Goal: Task Accomplishment & Management: Contribute content

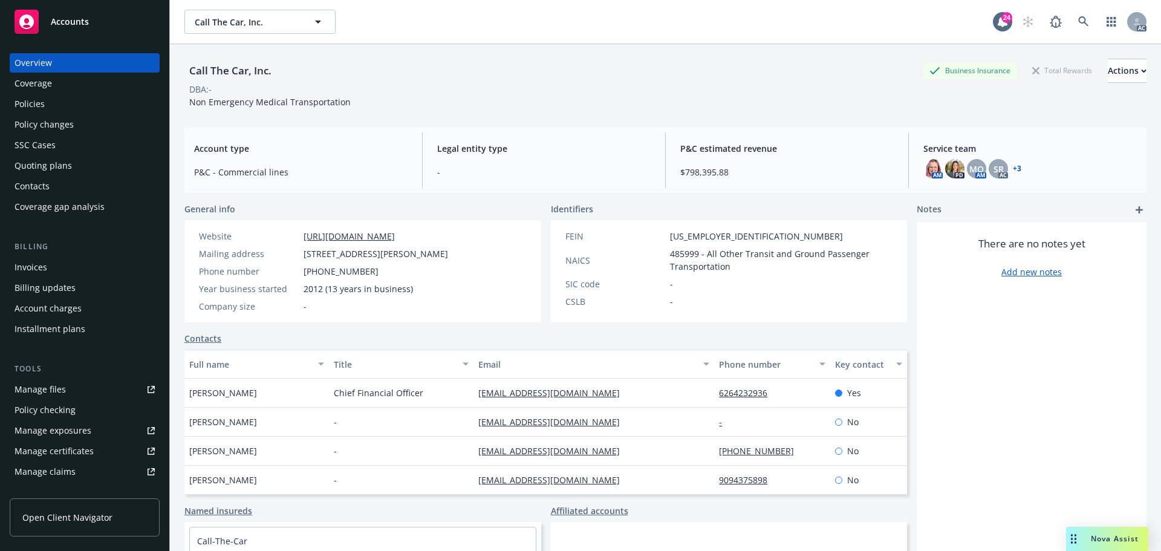
click at [67, 19] on span "Accounts" at bounding box center [70, 22] width 38 height 10
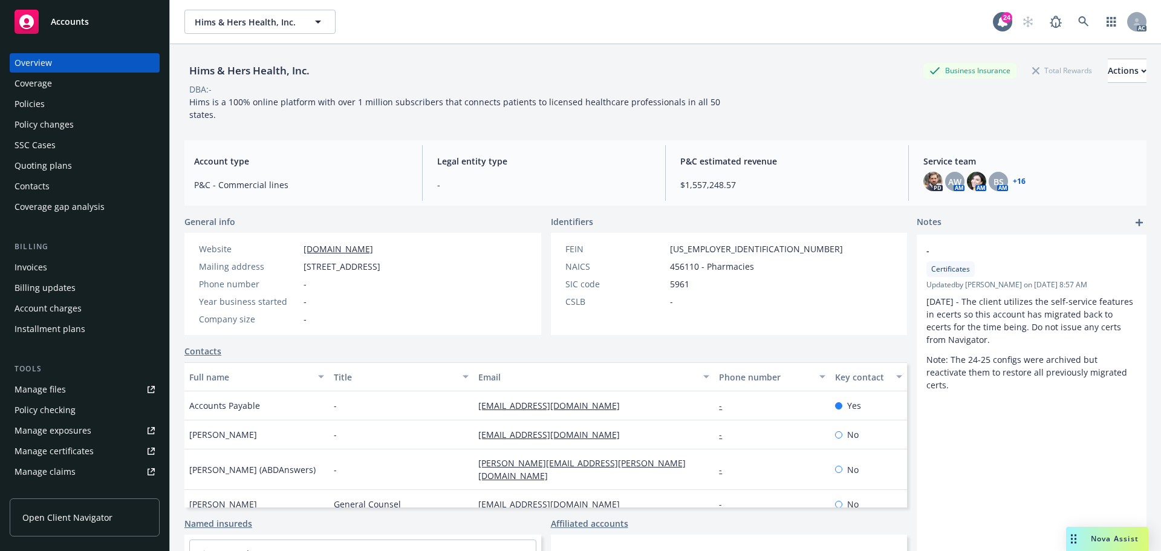
click at [57, 391] on div "Manage files" at bounding box center [40, 389] width 51 height 19
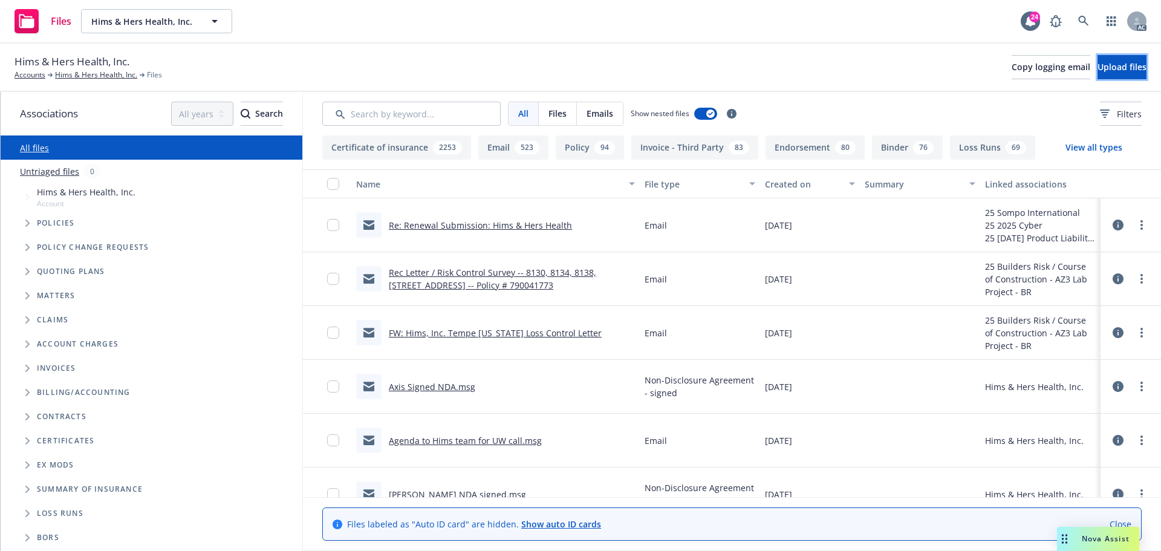
click at [1097, 68] on span "Upload files" at bounding box center [1121, 66] width 49 height 11
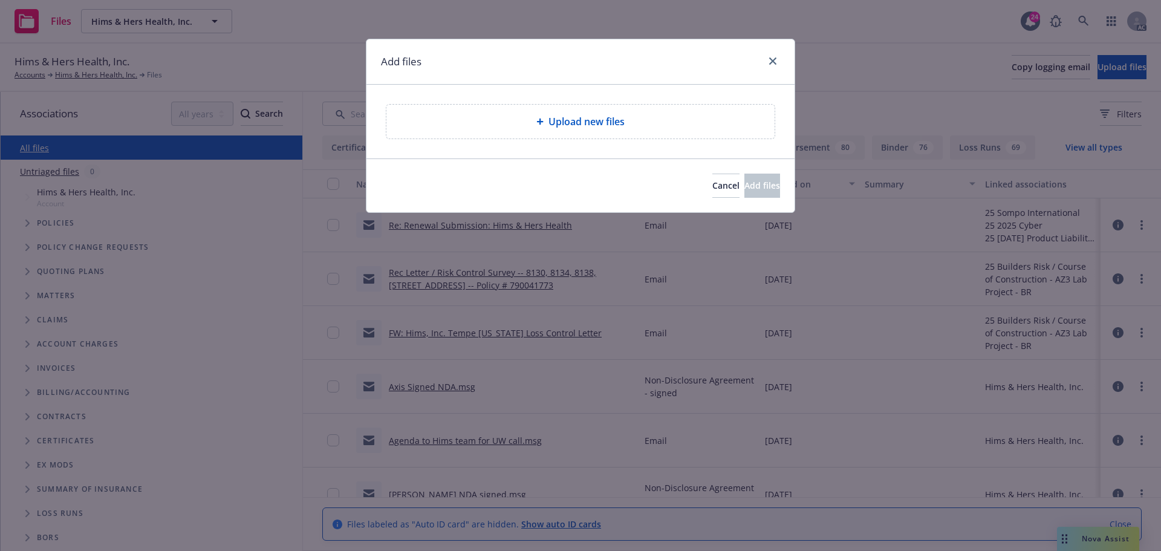
click at [594, 120] on span "Upload new files" at bounding box center [586, 121] width 76 height 15
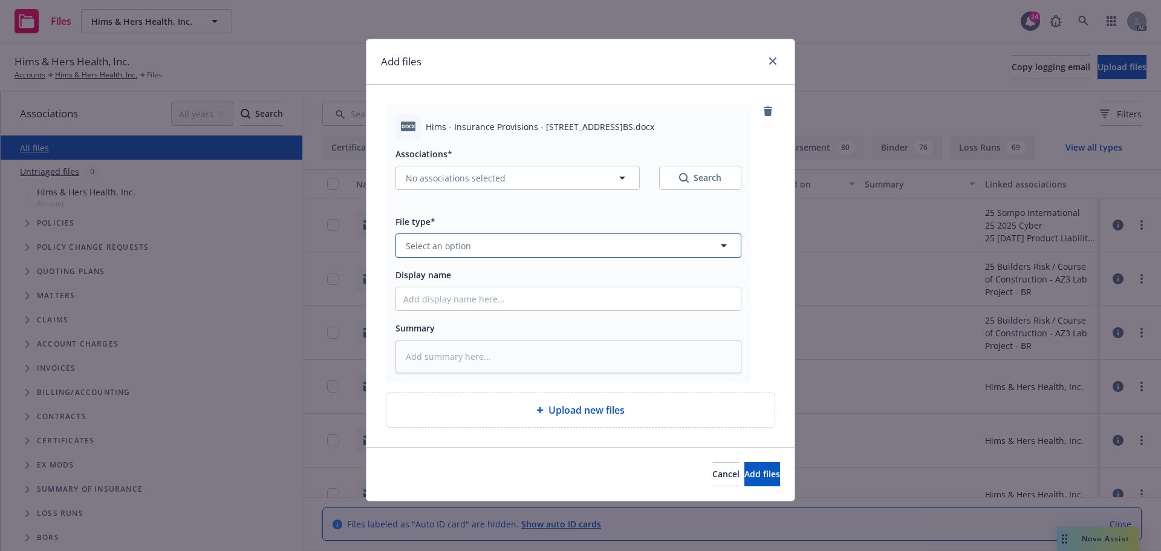
click at [475, 242] on button "Select an option" at bounding box center [568, 245] width 346 height 24
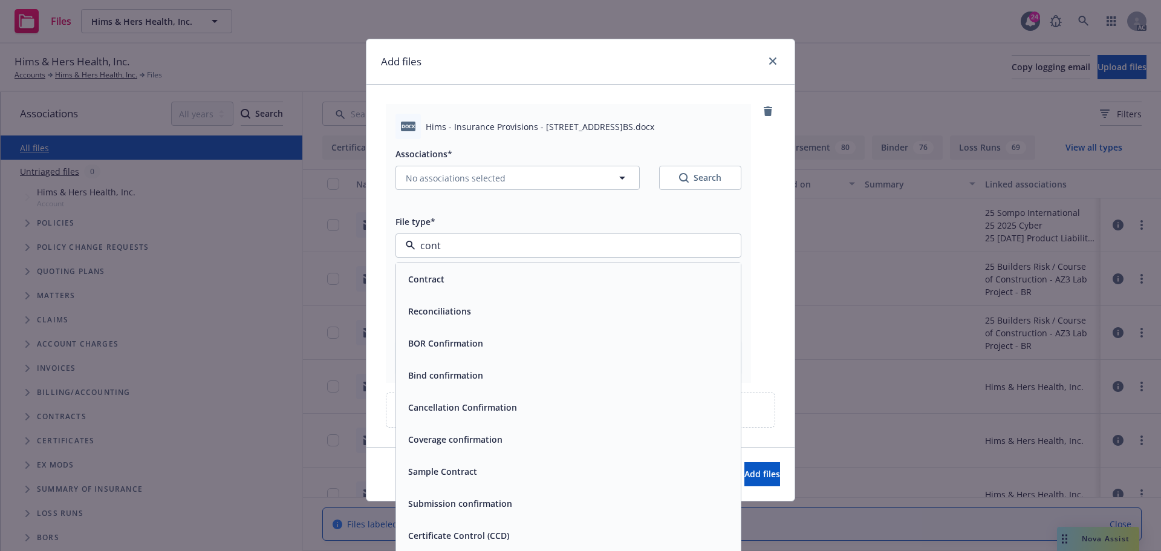
type input "contr"
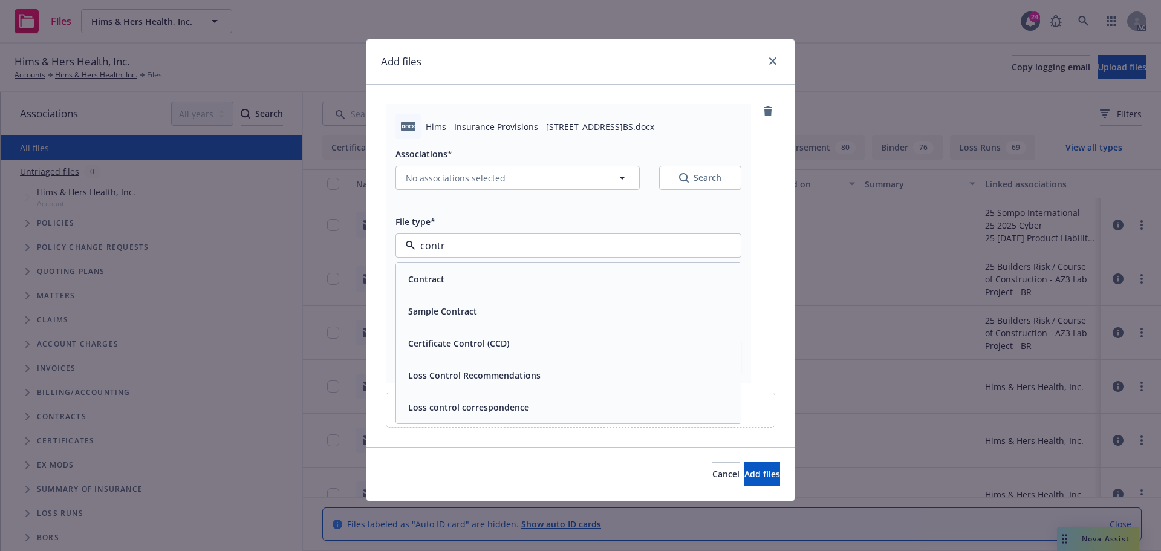
click at [452, 287] on div "Contract" at bounding box center [568, 279] width 330 height 18
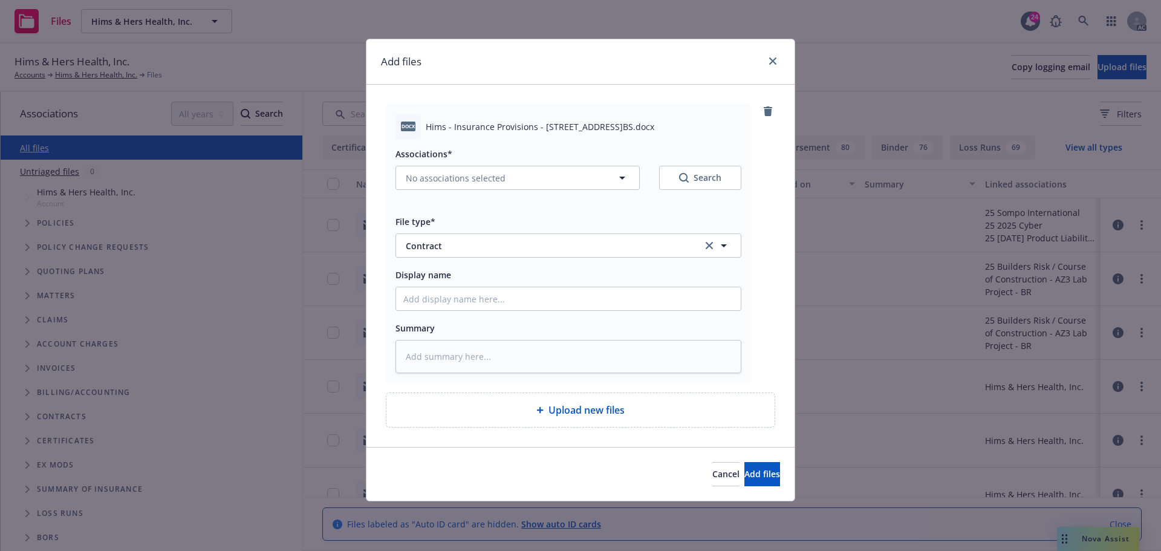
drag, startPoint x: 545, startPoint y: 126, endPoint x: 662, endPoint y: 123, distance: 117.3
click at [654, 123] on span "Hims - Insurance Provisions - 67 Walnut Ave Suite 401 Clark NJ.BS.docx" at bounding box center [540, 126] width 229 height 13
drag, startPoint x: 623, startPoint y: 128, endPoint x: 557, endPoint y: 135, distance: 66.8
click at [564, 135] on div "docx Hims - Insurance Provisions - 67 Walnut Ave Suite 401 Clark NJ.BS.docx" at bounding box center [568, 126] width 346 height 25
drag, startPoint x: 541, startPoint y: 126, endPoint x: 658, endPoint y: 128, distance: 116.7
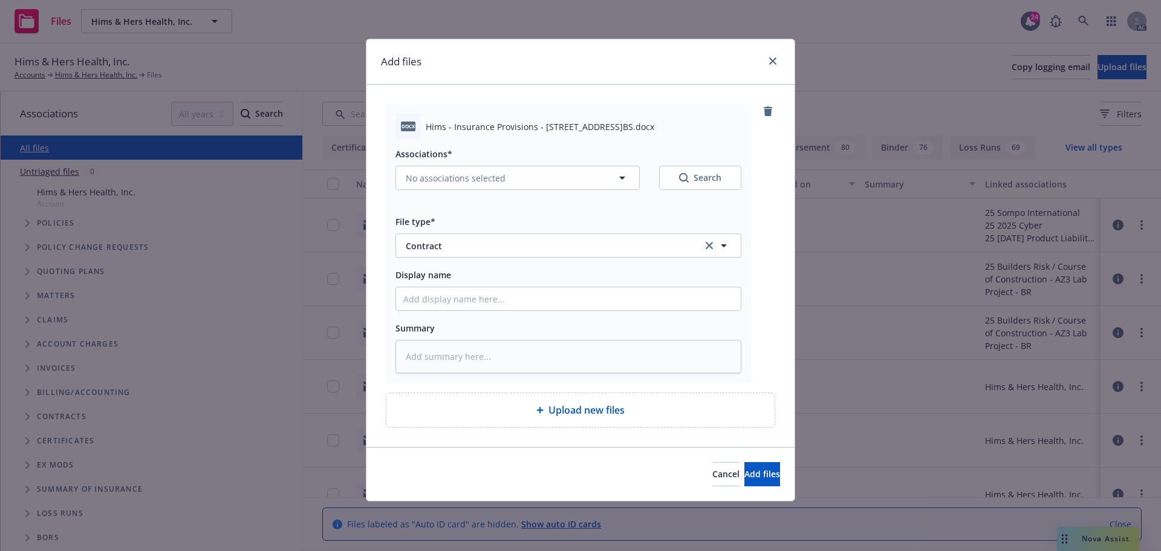
click at [654, 128] on span "Hims - Insurance Provisions - 67 Walnut Ave Suite 401 Clark NJ.BS.docx" at bounding box center [540, 126] width 229 height 13
copy span "67 Walnut Ave Suite 401 Clark"
click at [472, 290] on input "Display name" at bounding box center [568, 298] width 345 height 23
paste input "67 Walnut Ave Suite 401 Clark"
type textarea "x"
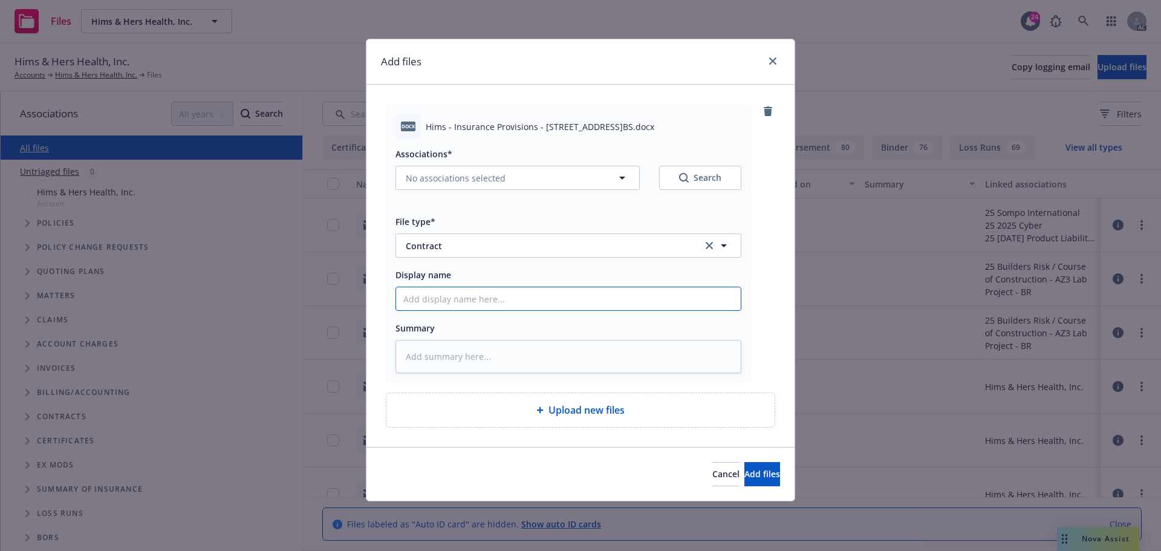
type input "67 Walnut Ave Suite 401 Clark"
click at [404, 300] on input "67 Walnut Ave Suite 401 Clark" at bounding box center [568, 298] width 345 height 23
type textarea "x"
type input "C67 Walnut Ave Suite 401 Clark"
type textarea "x"
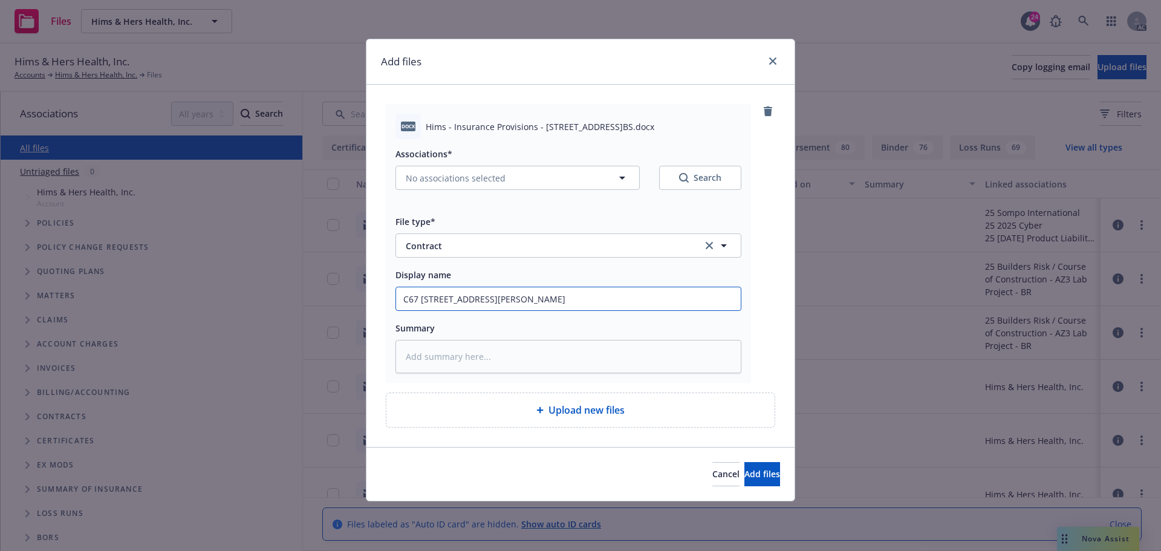
type input "Co67 Walnut Ave Suite 401 Clark"
type textarea "x"
type input "Con67 Walnut Ave Suite 401 Clark"
type textarea "x"
type input "Cont67 Walnut Ave Suite 401 Clark"
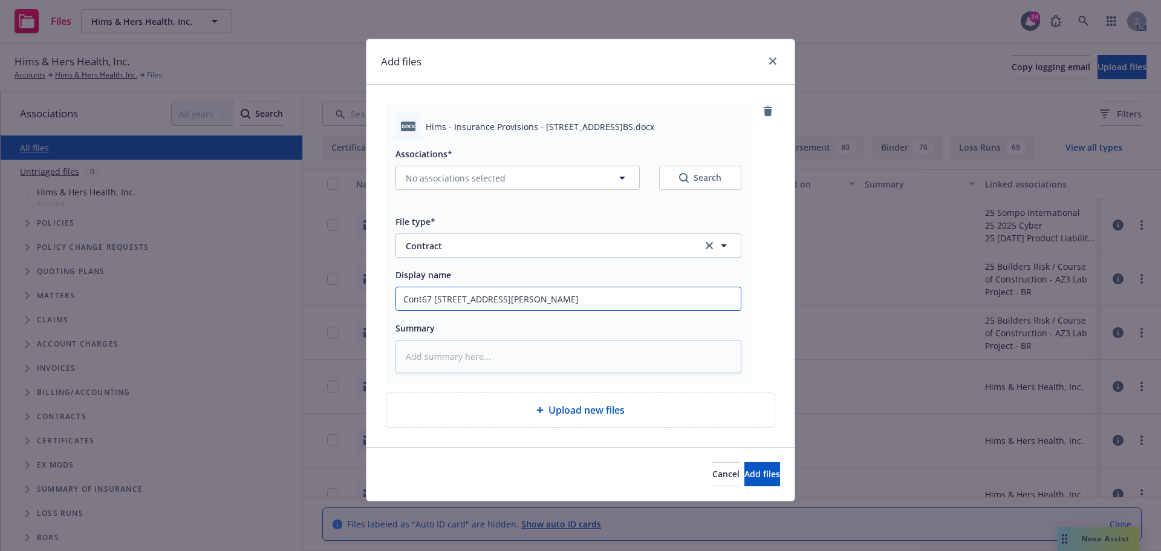
type textarea "x"
type input "Contr67 Walnut Ave Suite 401 Clark"
type textarea "x"
type input "Contra67 Walnut Ave Suite 401 Clark"
type textarea "x"
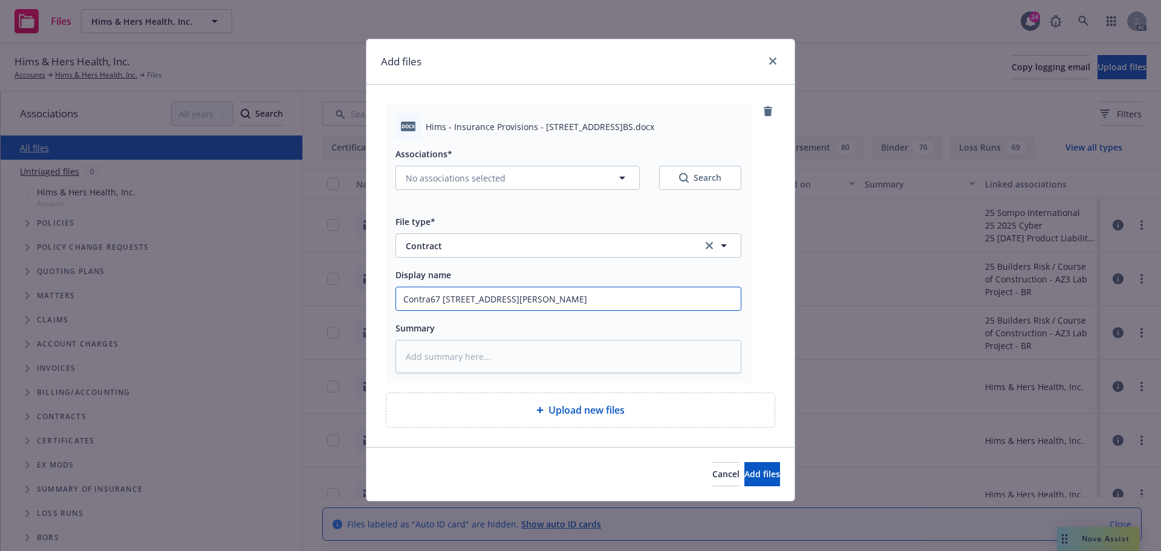
type input "Contrac67 Walnut Ave Suite 401 Clark"
type textarea "x"
type input "Contract67 Walnut Ave Suite 401 Clark"
type textarea "x"
type input "Contract-67 Walnut Ave Suite 401 Clark"
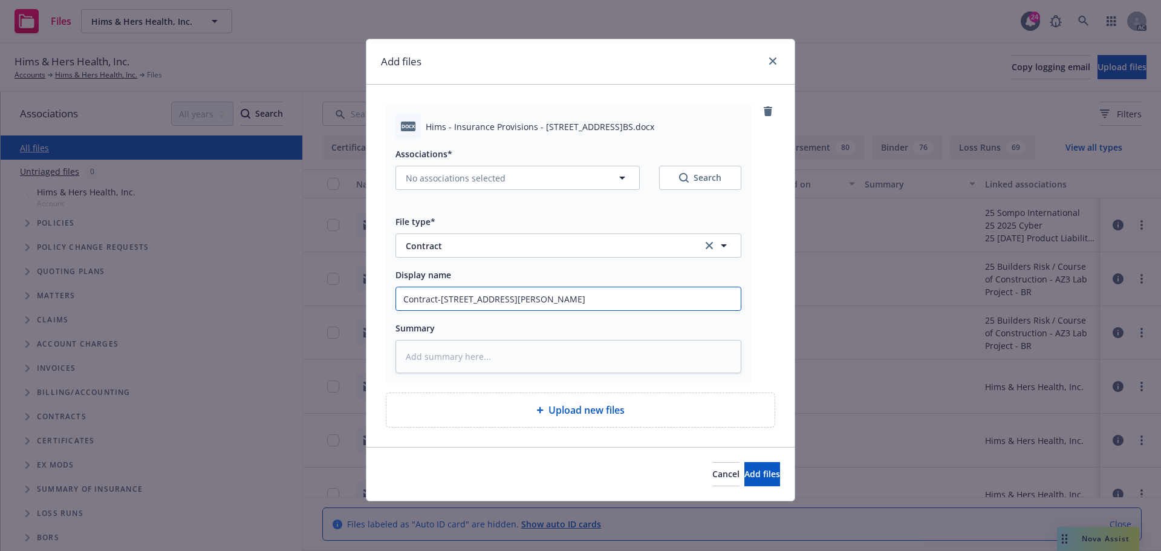
type textarea "x"
type input "Contract- 67 Walnut Ave Suite 401 Clark"
drag, startPoint x: 570, startPoint y: 296, endPoint x: 363, endPoint y: 300, distance: 206.8
click at [363, 300] on div "Add files docx Hims - Insurance Provisions - 67 Walnut Ave Suite 401 Clark NJ.B…" at bounding box center [580, 275] width 1161 height 551
click at [563, 294] on input "Contract- 67 Walnut Ave Suite 401 Clark" at bounding box center [568, 298] width 345 height 23
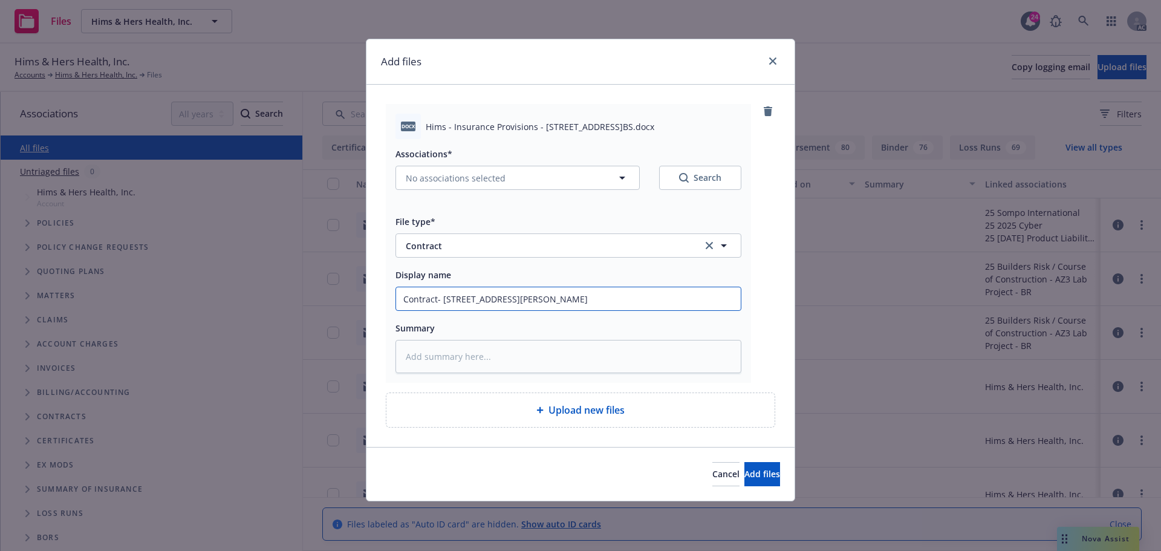
type textarea "x"
type input "Contract- 67 Walnut Ave Suite 401 Clark,"
type textarea "x"
type input "Contract- 67 Walnut Ave Suite 401 Clark,"
type textarea "x"
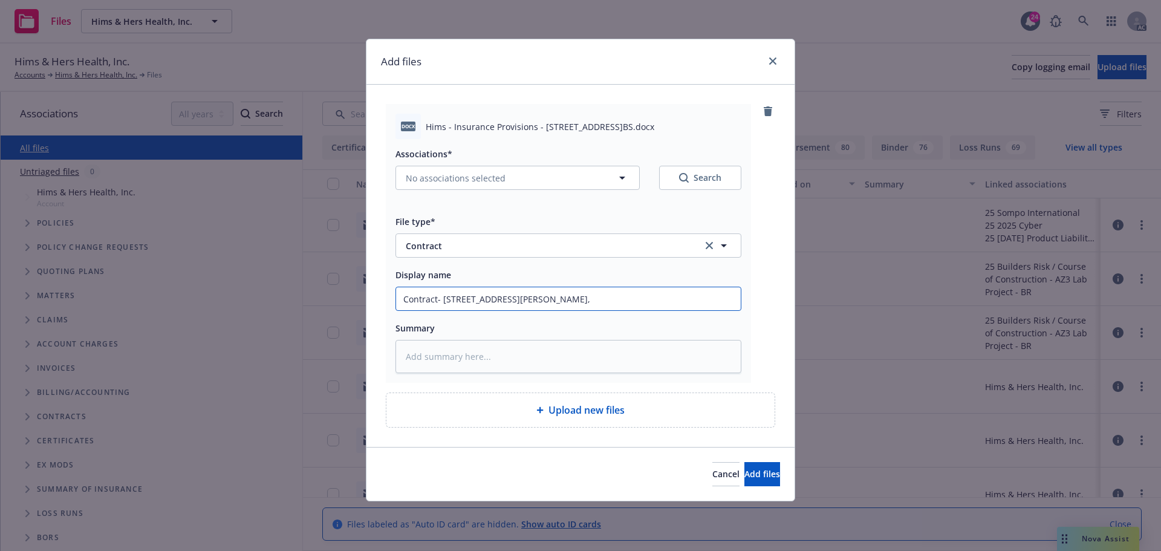
type input "Contract- 67 Walnut Ave Suite 401 Clark, N"
type textarea "x"
type input "Contract- 67 Walnut Ave Suite 401 Clark, NJ"
type textarea "x"
type input "Contract- 67 Walnut Ave Suite 401 Clark, NJ"
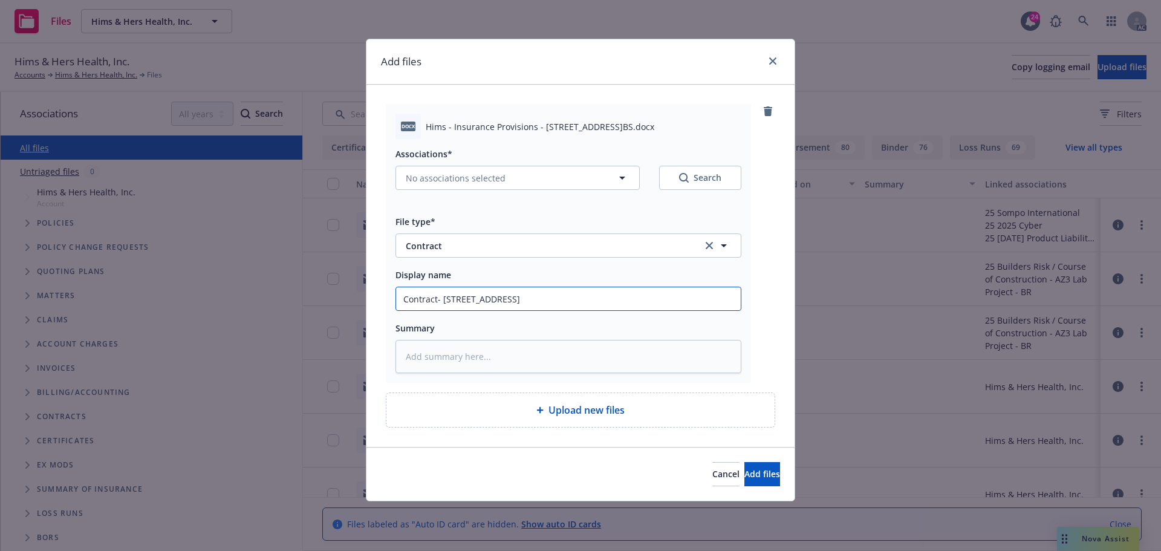
type textarea "x"
type input "Contract- 67 Walnut Ave Suite 401 Clark, NJ 0"
type textarea "x"
type input "Contract- 67 Walnut Ave Suite 401 Clark, NJ 07"
type textarea "x"
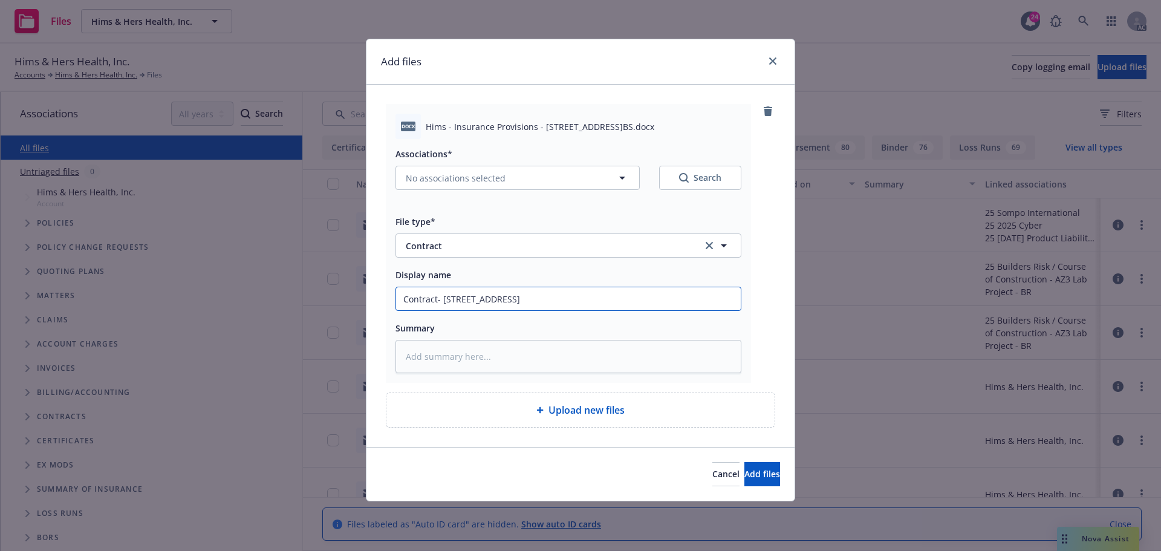
type input "Contract- 67 Walnut Ave Suite 401 Clark, NJ 070"
type textarea "x"
type input "Contract- 67 Walnut Ave Suite 401 Clark, NJ 0706"
type textarea "x"
drag, startPoint x: 627, startPoint y: 300, endPoint x: 337, endPoint y: 302, distance: 290.2
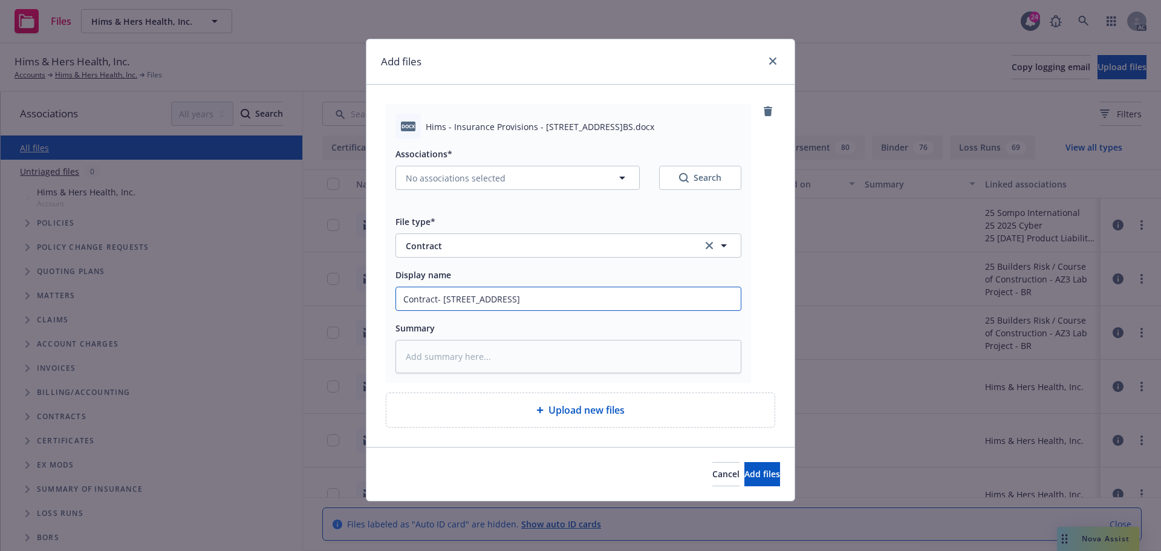
click at [337, 302] on div "Add files docx Hims - Insurance Provisions - 67 Walnut Ave Suite 401 Clark NJ.B…" at bounding box center [580, 275] width 1161 height 551
type input "Contract- 67 Walnut Ave Suite 401 Clark, NJ 07066"
click at [449, 357] on textarea at bounding box center [568, 356] width 346 height 33
drag, startPoint x: 452, startPoint y: 357, endPoint x: 461, endPoint y: 352, distance: 10.8
paste textarea "Contract- 67 Walnut Ave Suite 401 Clark, NJ 07066"
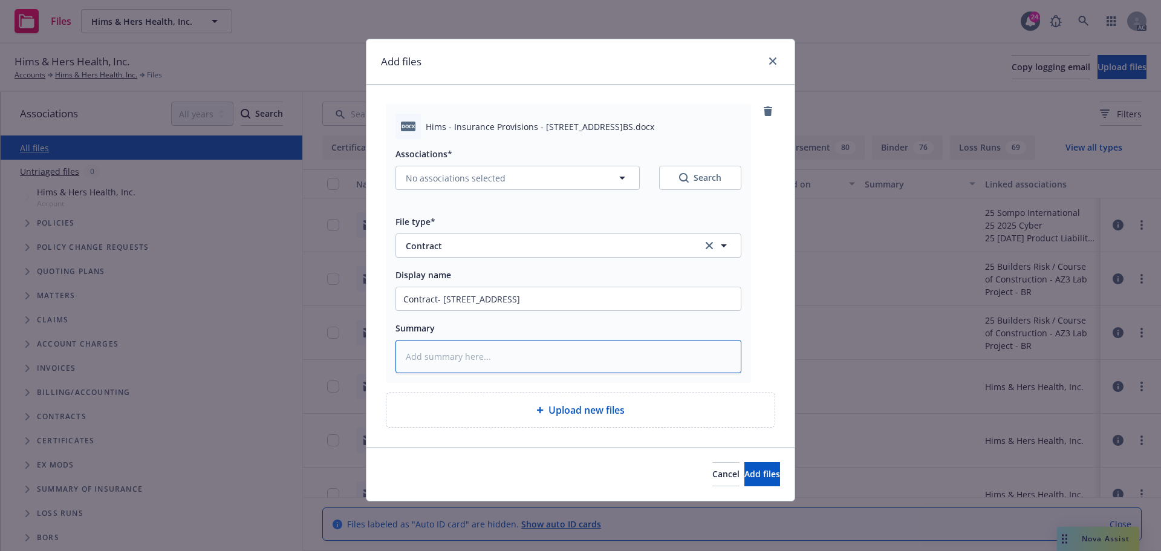
type textarea "x"
type textarea "Contract- 67 Walnut Ave Suite 401 Clark, NJ 07066"
click at [611, 177] on button "No associations selected" at bounding box center [517, 178] width 244 height 24
type textarea "x"
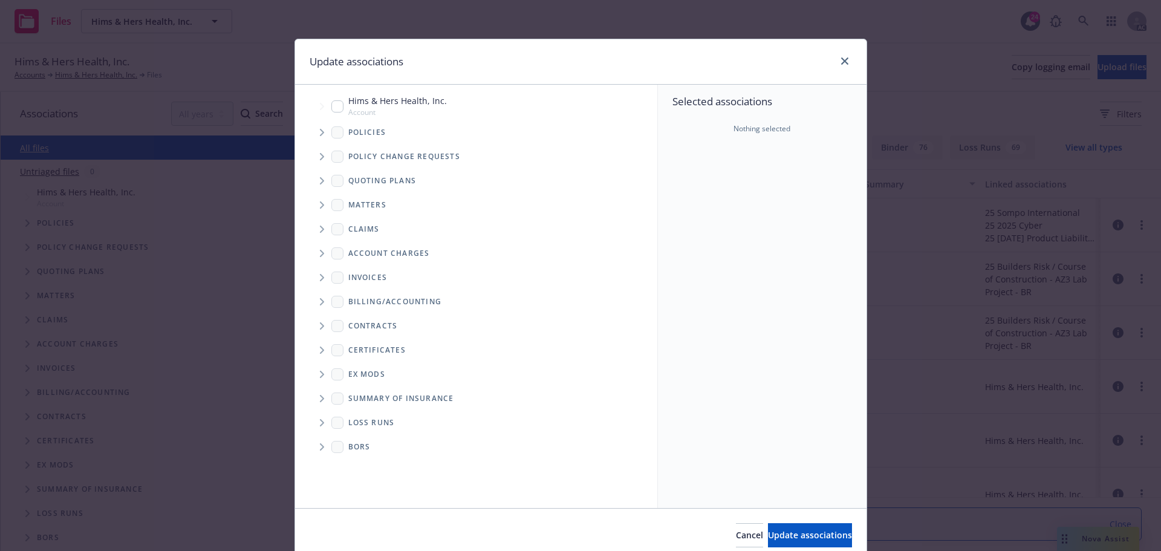
click at [331, 104] on input "Tree Example" at bounding box center [337, 106] width 12 height 12
checkbox input "true"
click at [320, 325] on icon "Folder Tree Example" at bounding box center [322, 325] width 4 height 7
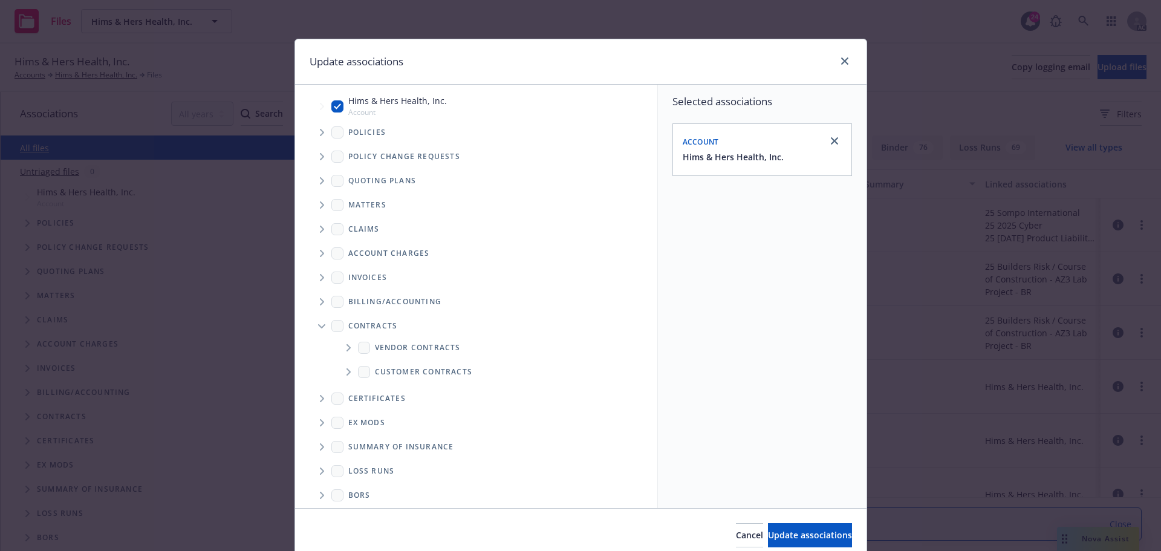
click at [346, 344] on icon "Folder Tree Example" at bounding box center [348, 347] width 5 height 7
click at [375, 390] on input "Folder Tree Example" at bounding box center [381, 391] width 12 height 12
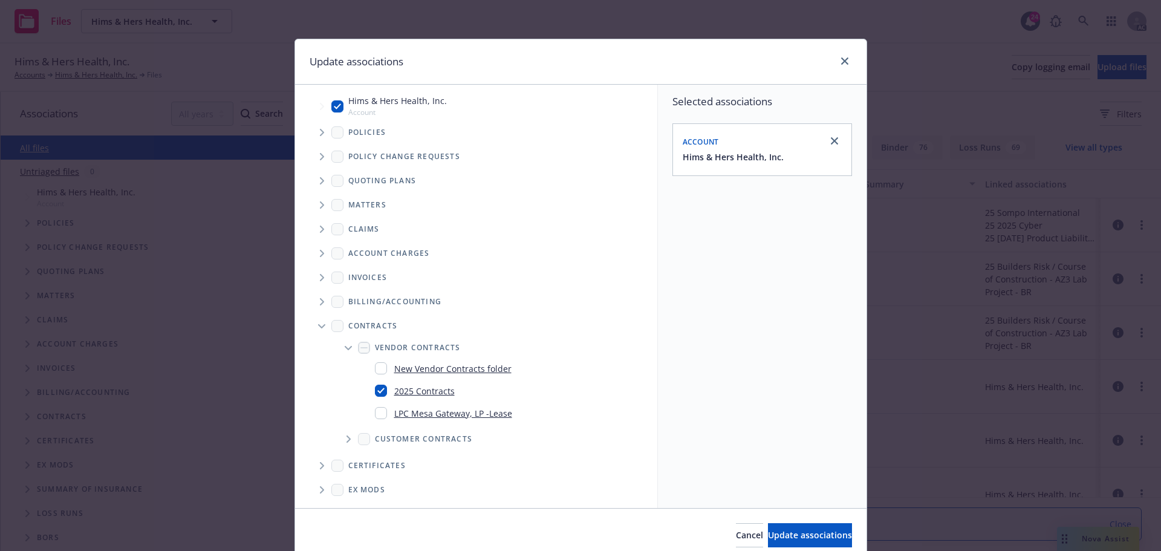
checkbox input "true"
click at [768, 530] on span "Update associations" at bounding box center [810, 534] width 84 height 11
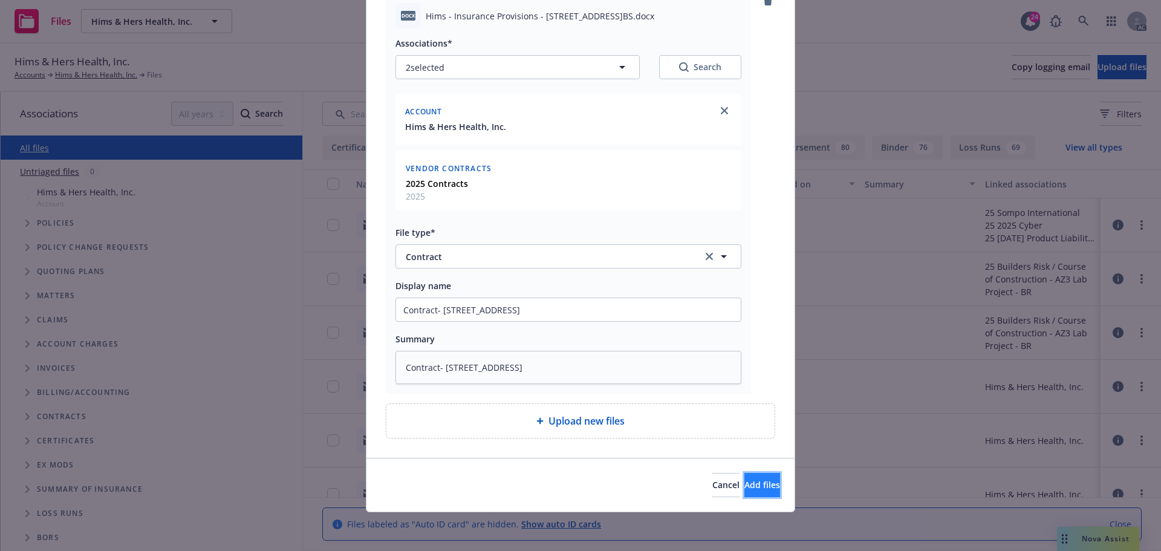
click at [744, 484] on span "Add files" at bounding box center [762, 484] width 36 height 11
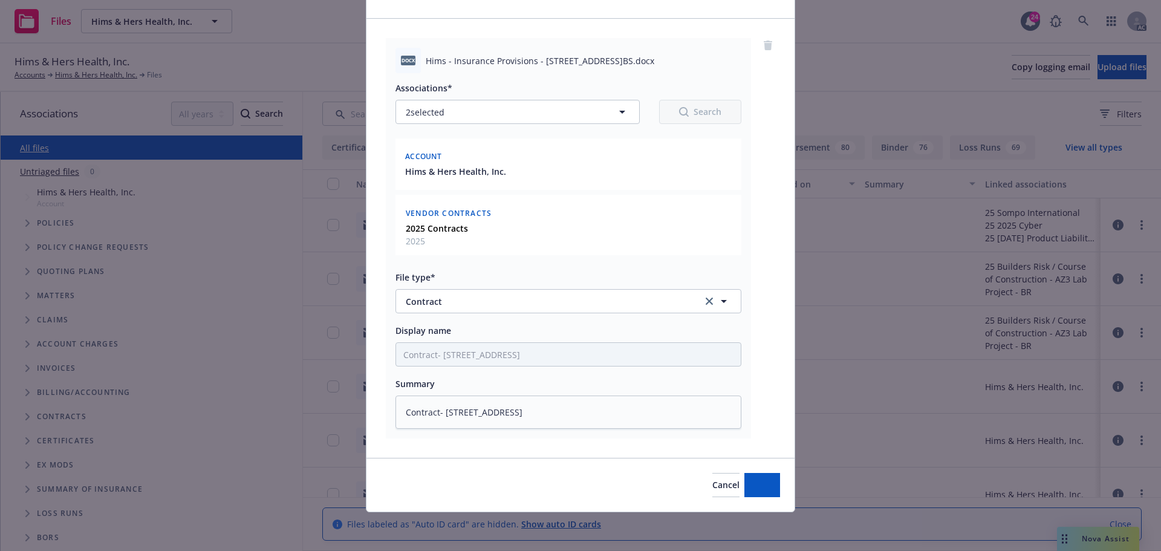
type textarea "x"
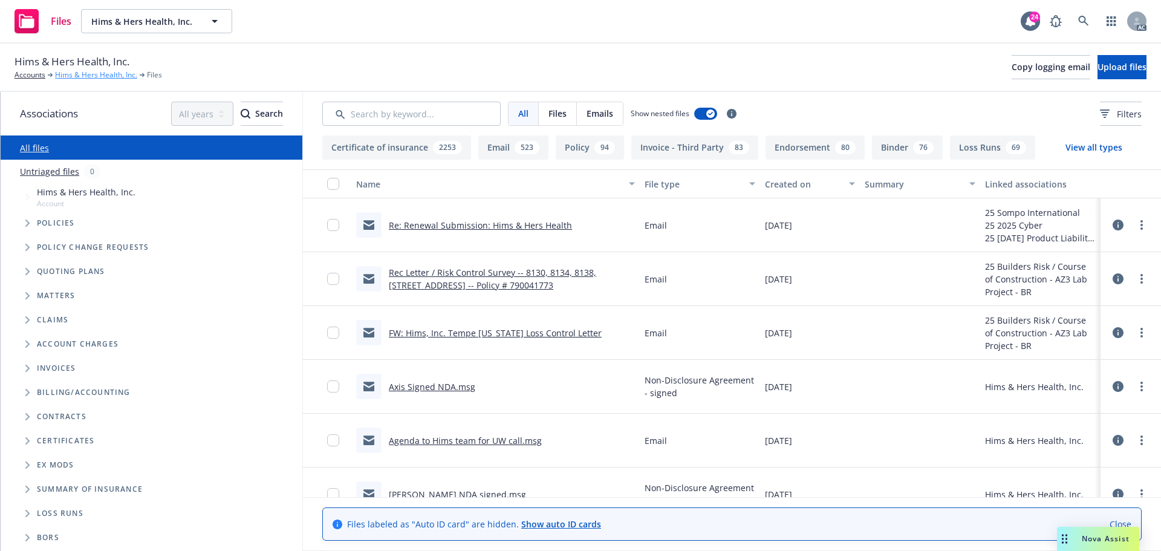
click at [105, 75] on link "Hims & Hers Health, Inc." at bounding box center [96, 75] width 82 height 11
